Goal: Information Seeking & Learning: Learn about a topic

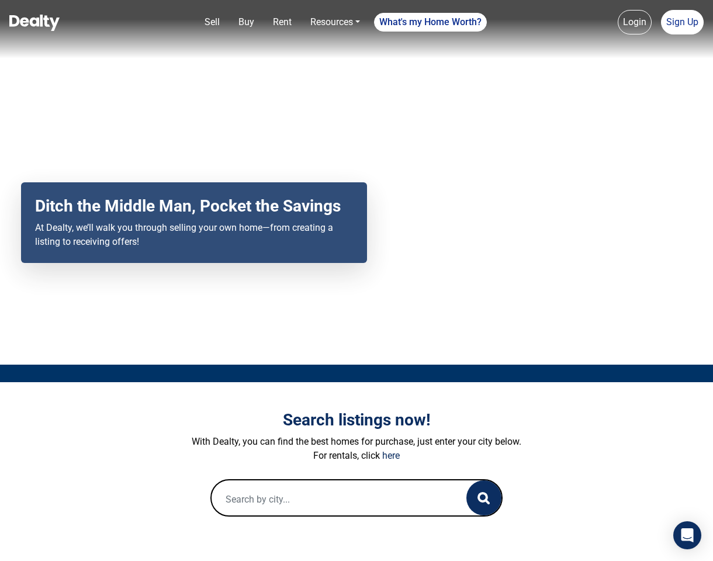
click at [307, 503] on input "text" at bounding box center [326, 498] width 231 height 37
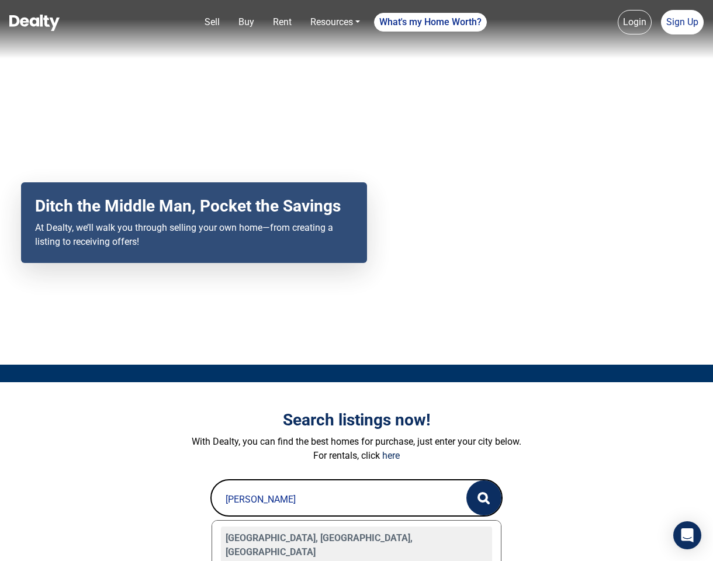
click at [295, 537] on div "[GEOGRAPHIC_DATA], [GEOGRAPHIC_DATA], [GEOGRAPHIC_DATA]" at bounding box center [356, 544] width 271 height 37
type input "[GEOGRAPHIC_DATA], [GEOGRAPHIC_DATA], [GEOGRAPHIC_DATA]"
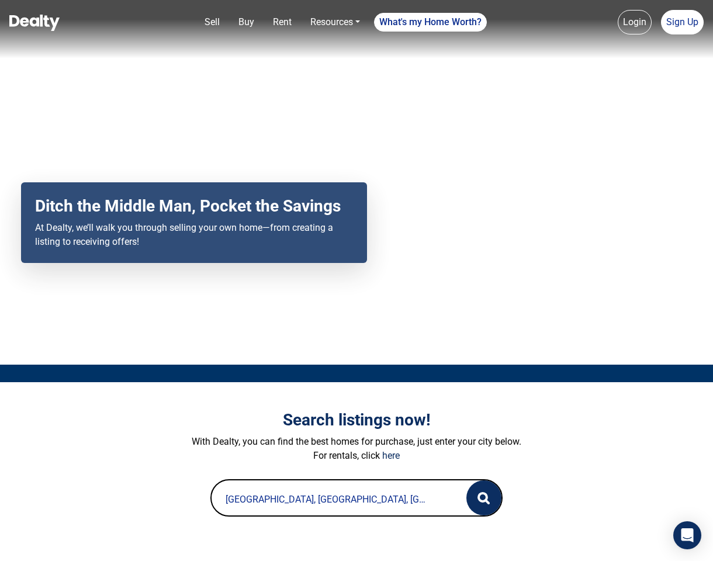
click at [485, 493] on circle "button" at bounding box center [482, 497] width 8 height 8
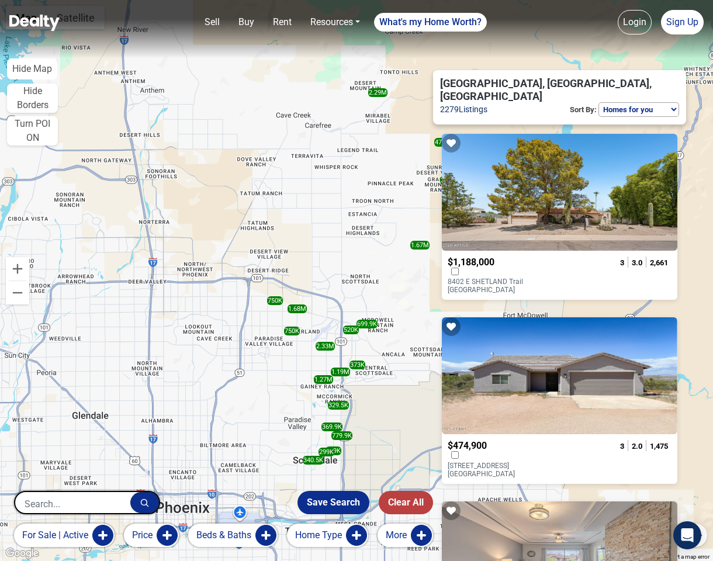
click at [620, 102] on select "Homes for you Price (Low to High) Price (High to Low) Newest" at bounding box center [638, 109] width 81 height 15
select select "newest"
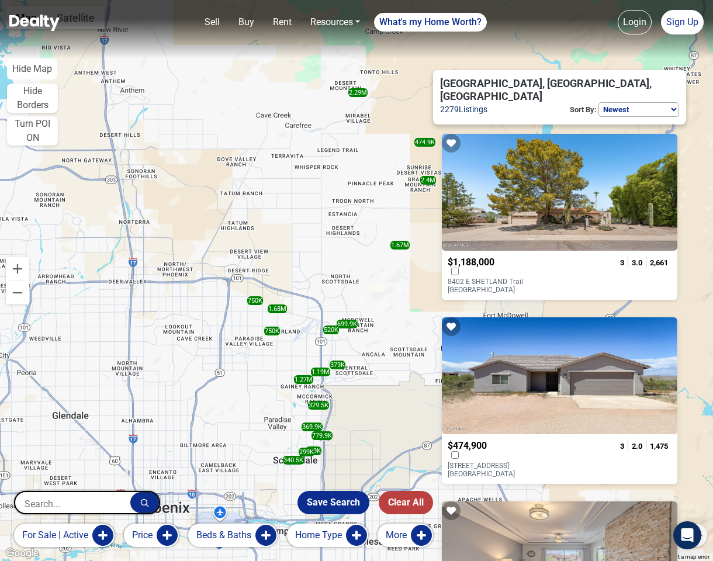
click at [88, 502] on input "text" at bounding box center [72, 503] width 115 height 23
type input "flagstaff"
click at [144, 500] on circle "button" at bounding box center [144, 502] width 6 height 6
click at [108, 504] on input "flagstaff" at bounding box center [72, 503] width 115 height 23
click at [145, 500] on icon "button" at bounding box center [144, 502] width 9 height 9
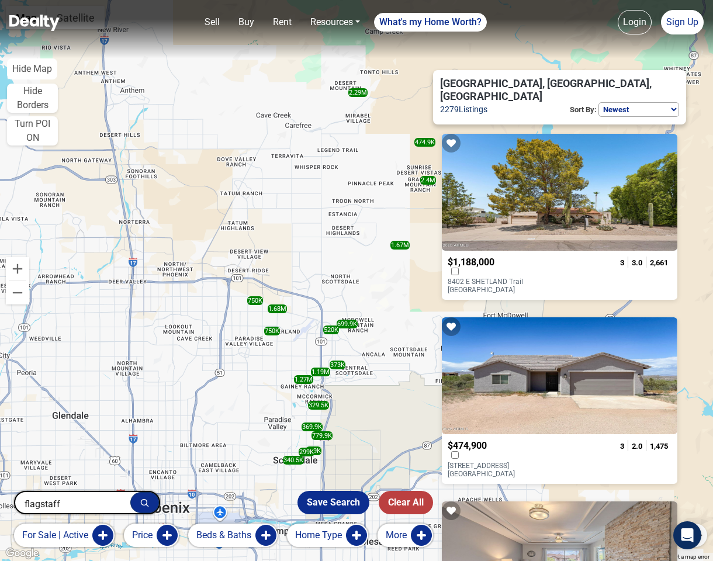
click at [100, 500] on input "flagstaff" at bounding box center [72, 503] width 115 height 23
click at [138, 502] on button "button" at bounding box center [144, 502] width 29 height 21
click at [41, 25] on img at bounding box center [34, 23] width 50 height 16
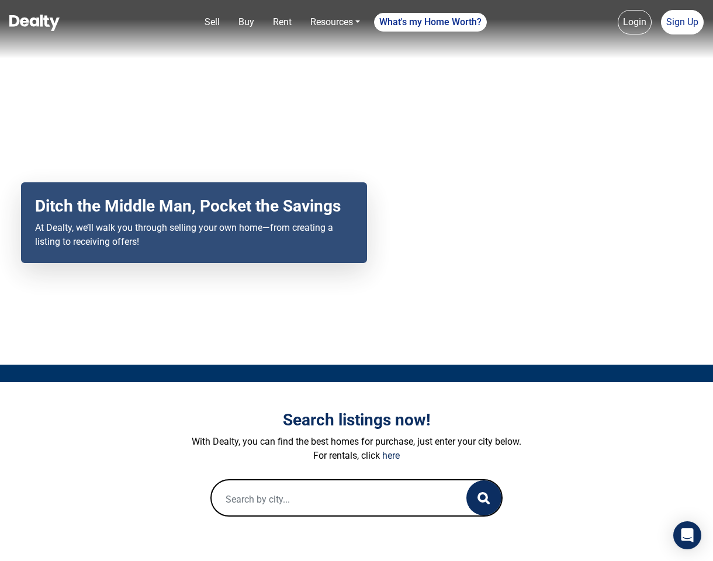
click at [389, 495] on input "text" at bounding box center [326, 498] width 231 height 37
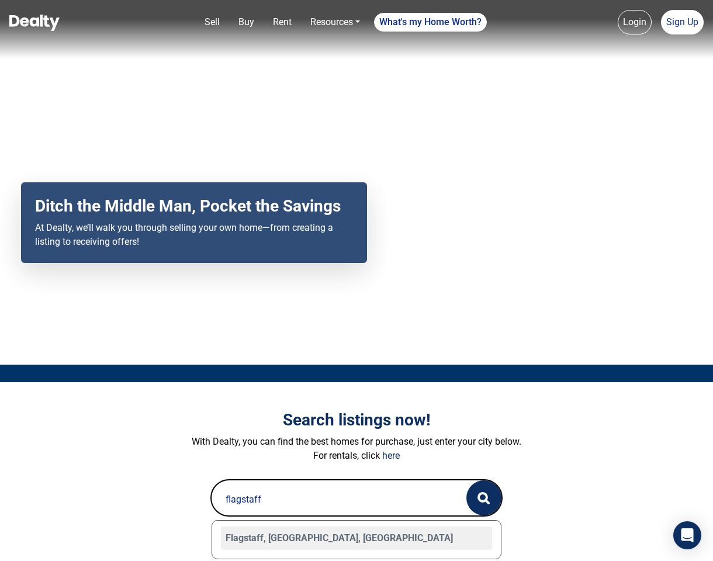
drag, startPoint x: 389, startPoint y: 495, endPoint x: 366, endPoint y: 540, distance: 50.7
click at [366, 540] on div "Flagstaff, [GEOGRAPHIC_DATA], [GEOGRAPHIC_DATA]" at bounding box center [356, 537] width 271 height 23
type input "Flagstaff, [GEOGRAPHIC_DATA], [GEOGRAPHIC_DATA]"
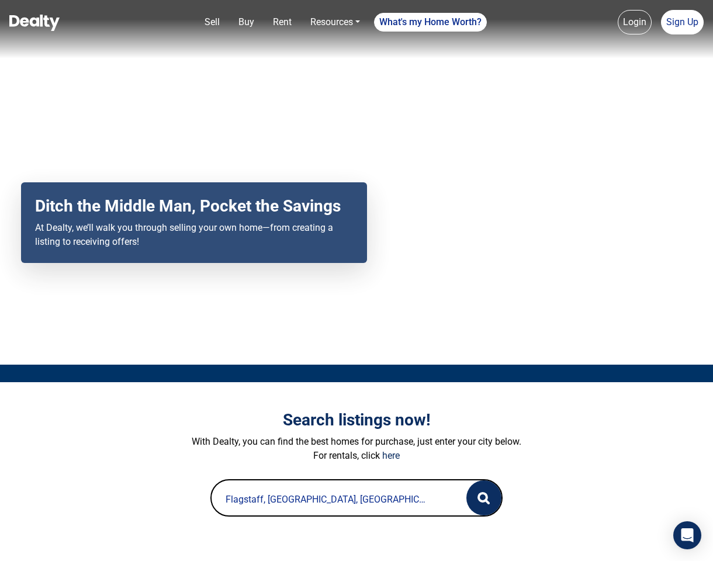
click at [480, 491] on button "button" at bounding box center [483, 497] width 35 height 35
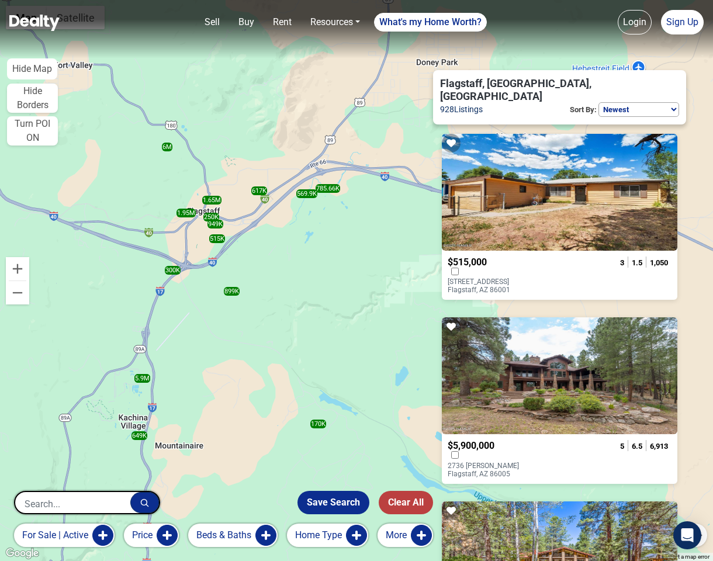
click at [513, 278] on p "132 S Paseo Del Flag Flagstaff, AZ 86001" at bounding box center [495, 286] width 94 height 16
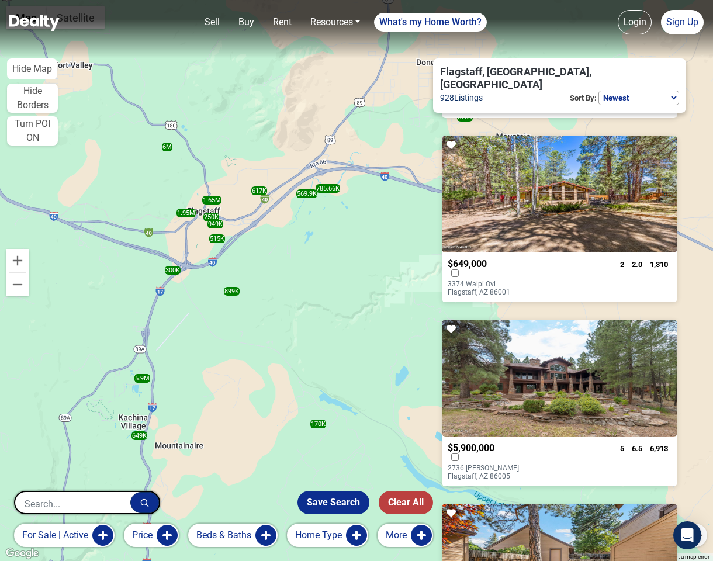
scroll to position [397, 0]
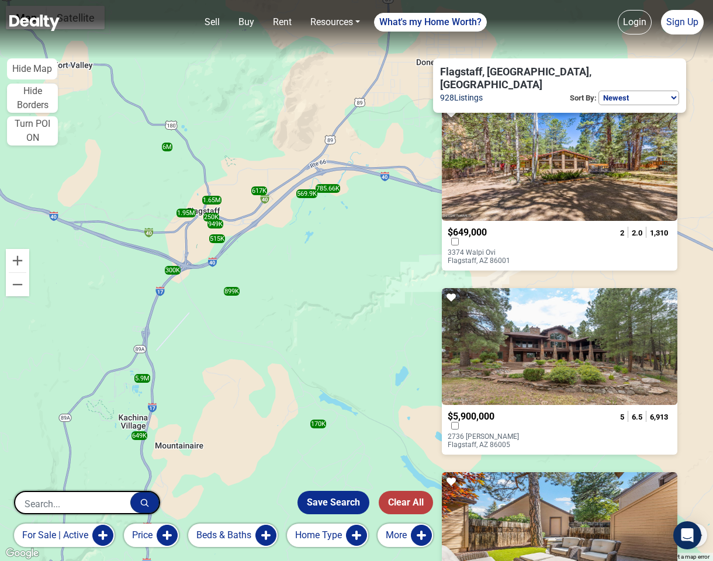
click at [515, 248] on p "3374 Walpi Ovi Flagstaff, AZ 86001" at bounding box center [495, 256] width 94 height 16
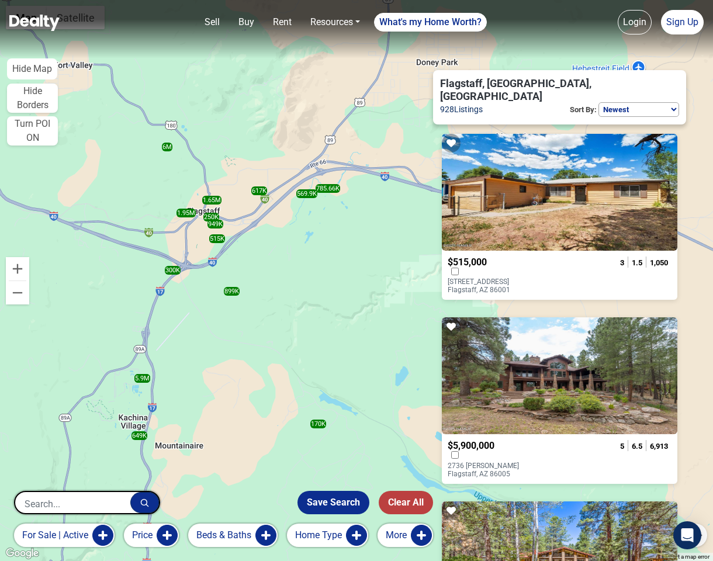
scroll to position [0, 0]
select select "default"
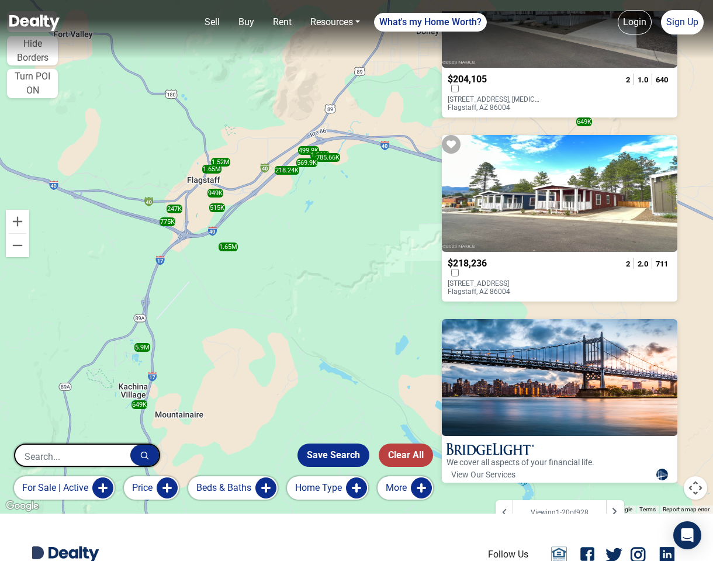
scroll to position [100, 0]
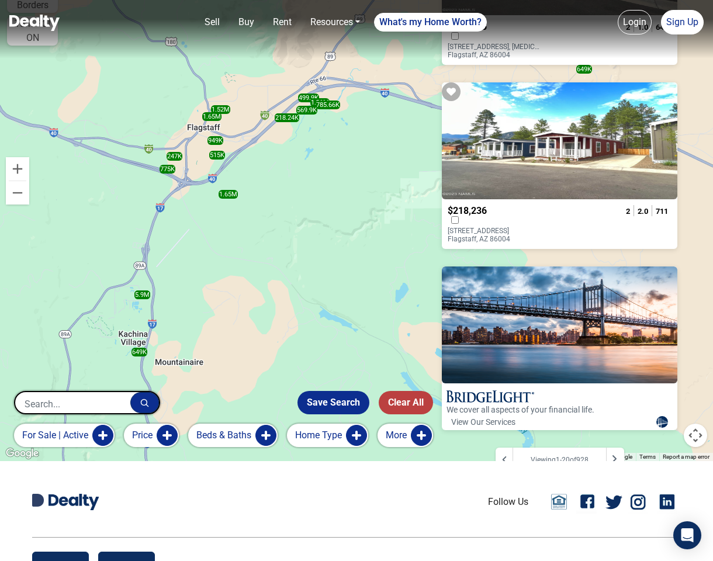
click at [560, 139] on div at bounding box center [559, 140] width 235 height 117
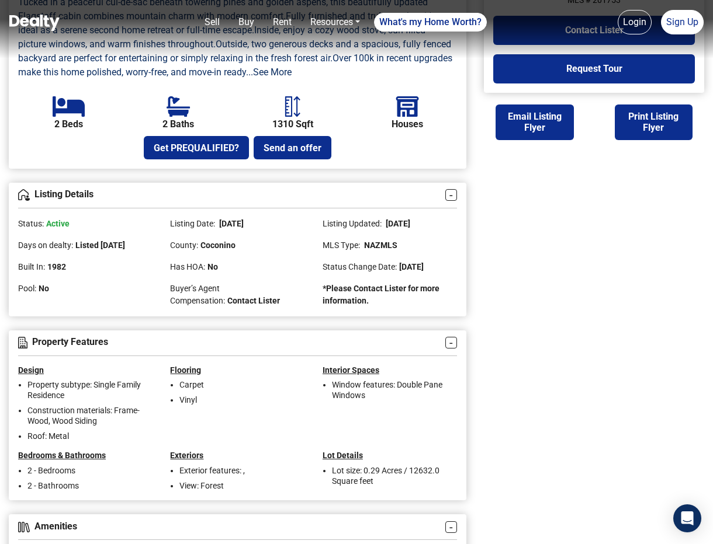
scroll to position [449, 0]
